Goal: Find specific page/section: Find specific page/section

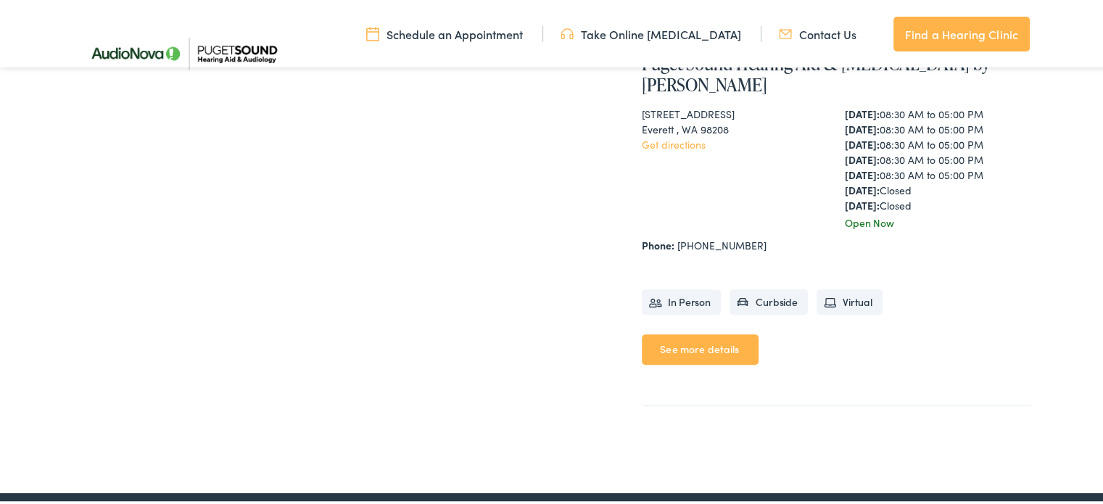
scroll to position [653, 0]
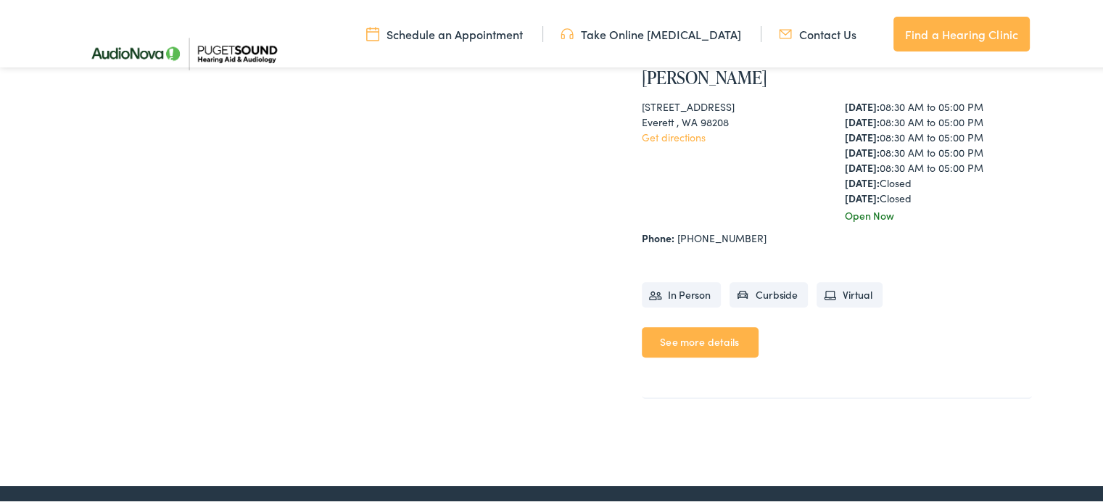
click at [690, 325] on link "See more details" at bounding box center [700, 340] width 117 height 30
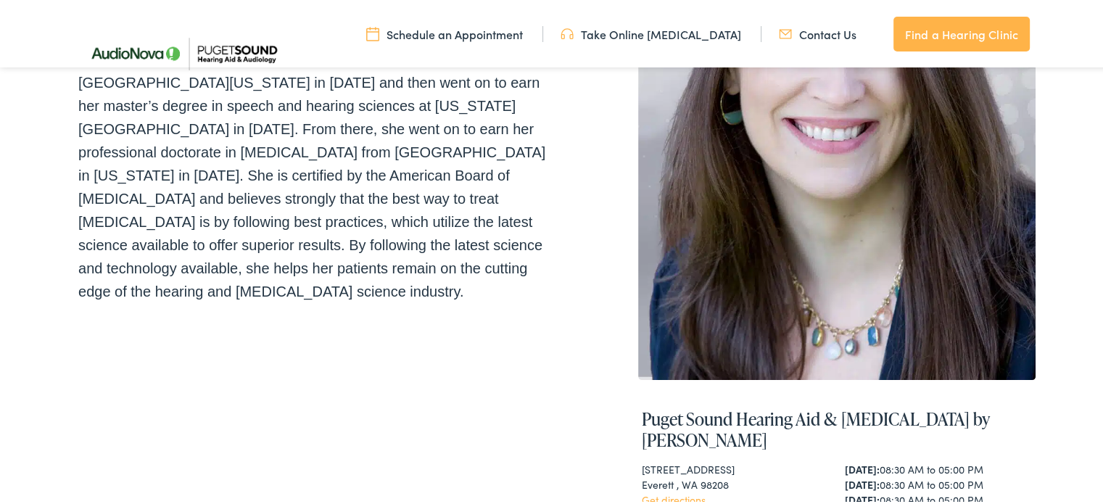
scroll to position [218, 0]
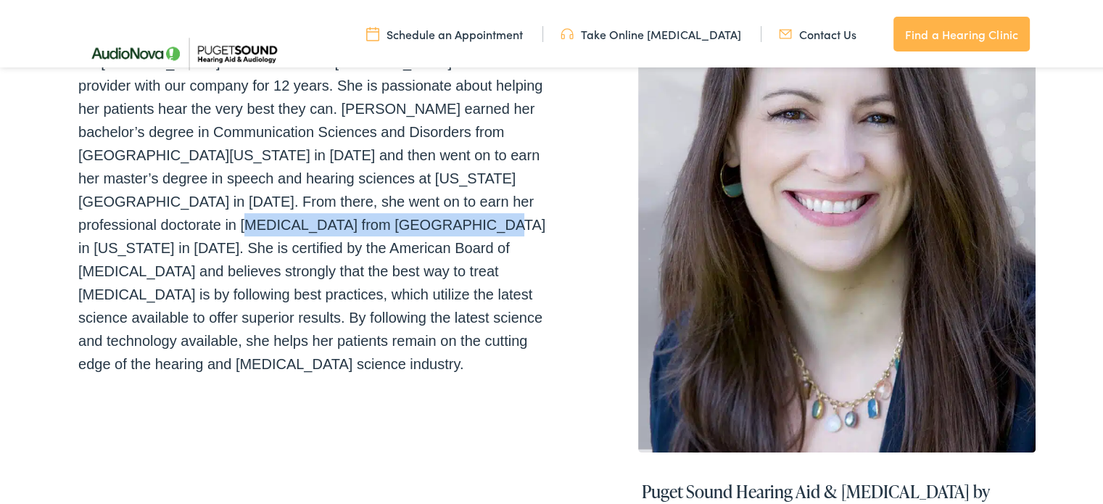
drag, startPoint x: 109, startPoint y: 220, endPoint x: 319, endPoint y: 218, distance: 210.4
click at [319, 218] on p "Dr. Mary Silva is our Director of Audiology and has been a provider with our co…" at bounding box center [317, 211] width 479 height 325
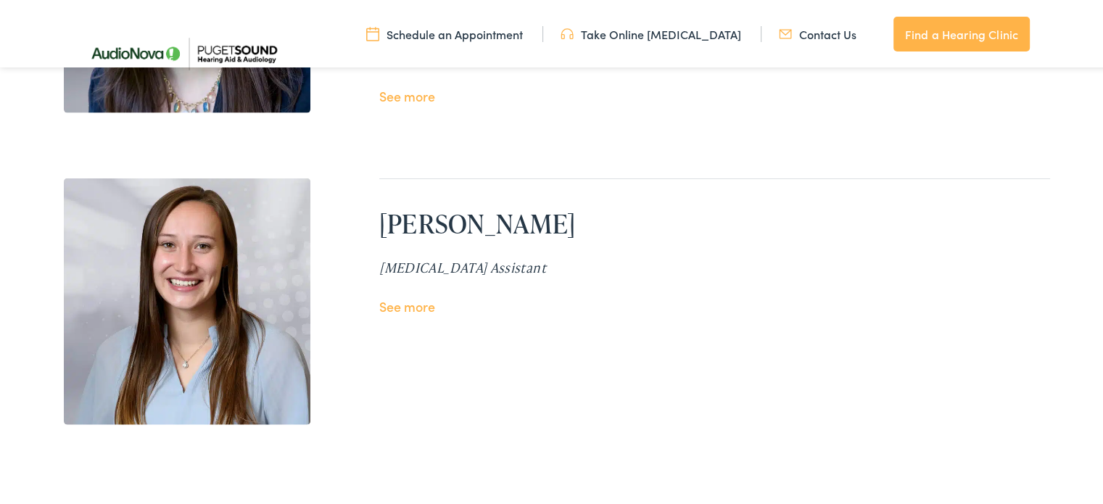
scroll to position [3265, 0]
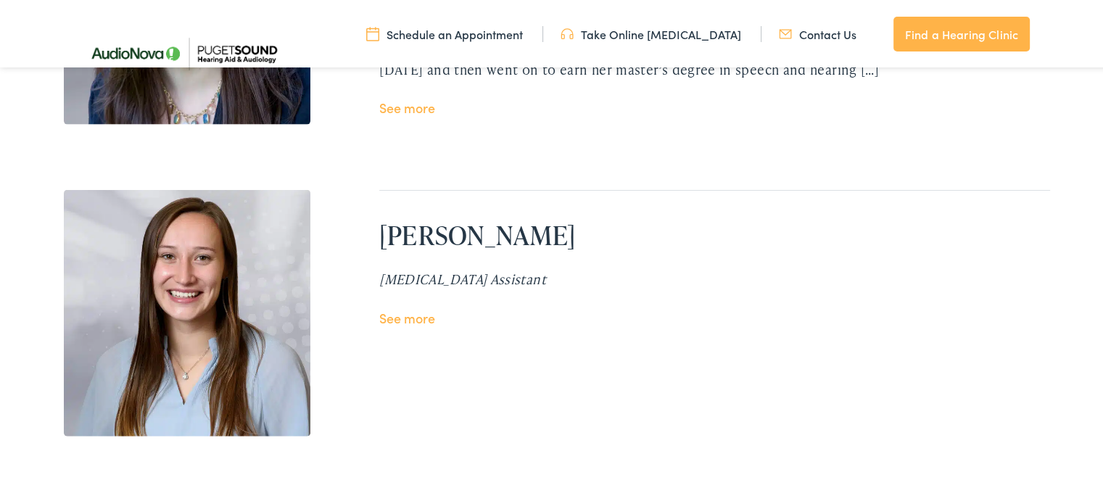
click at [411, 316] on link "See more" at bounding box center [407, 316] width 56 height 18
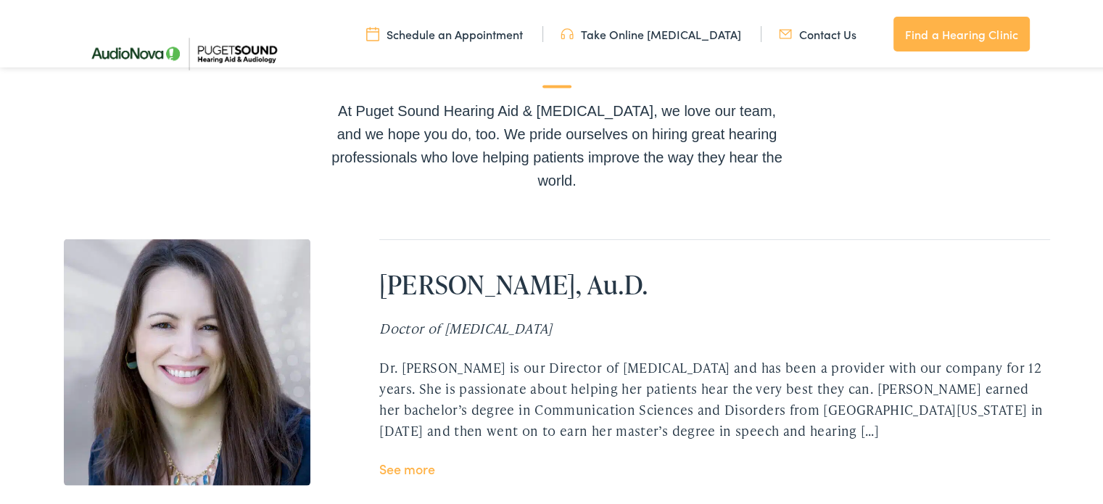
scroll to position [2829, 0]
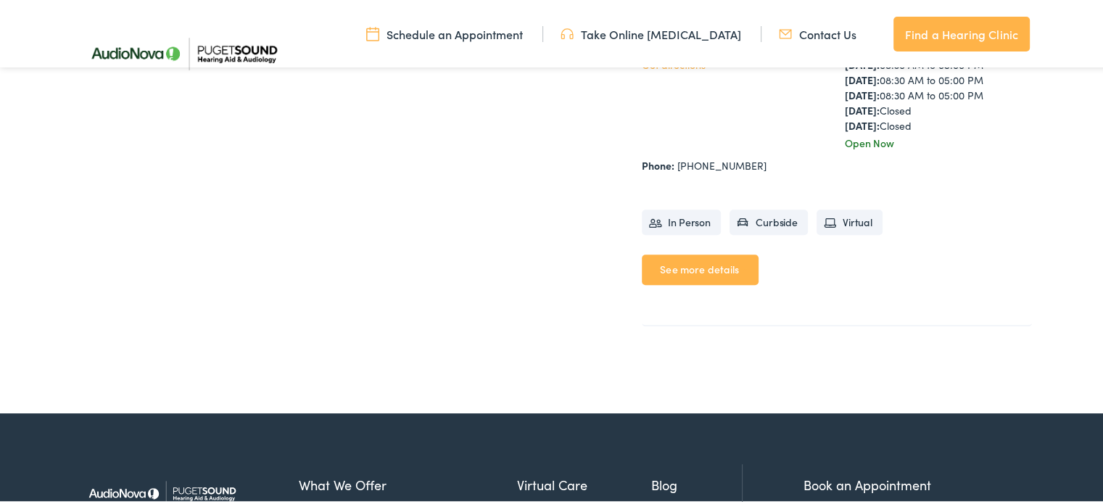
scroll to position [508, 0]
